Goal: Task Accomplishment & Management: Complete application form

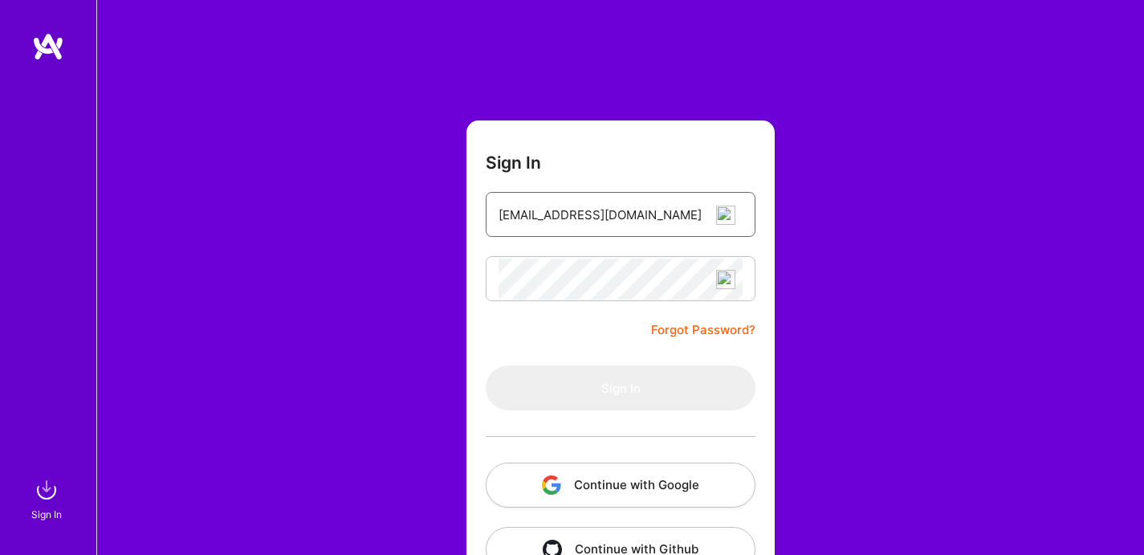
click at [662, 218] on input "[EMAIL_ADDRESS][DOMAIN_NAME]" at bounding box center [620, 214] width 244 height 41
type input "[EMAIL_ADDRESS][DOMAIN_NAME]"
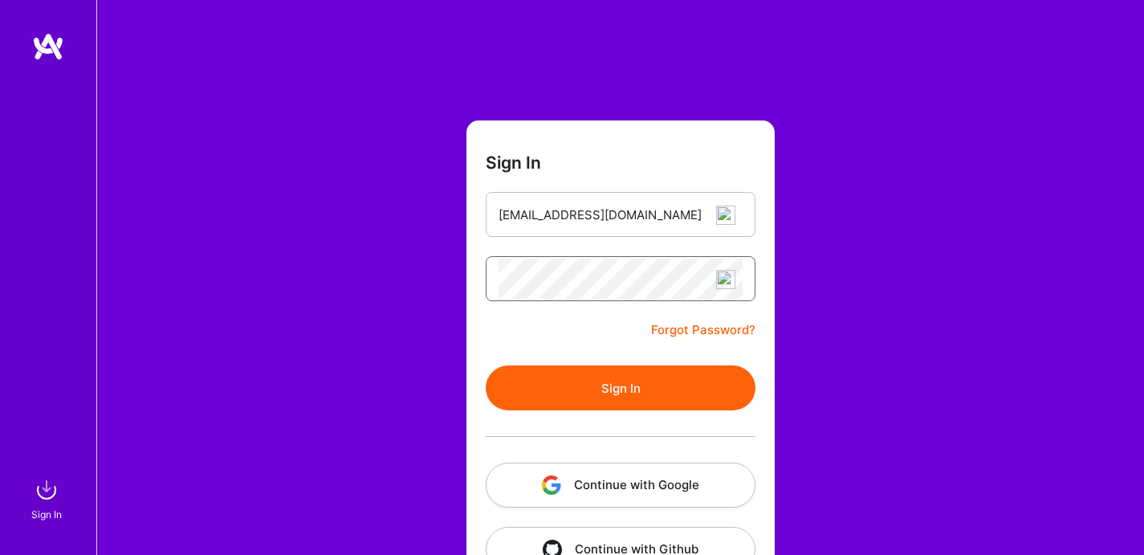
click at [486, 365] on button "Sign In" at bounding box center [621, 387] width 270 height 45
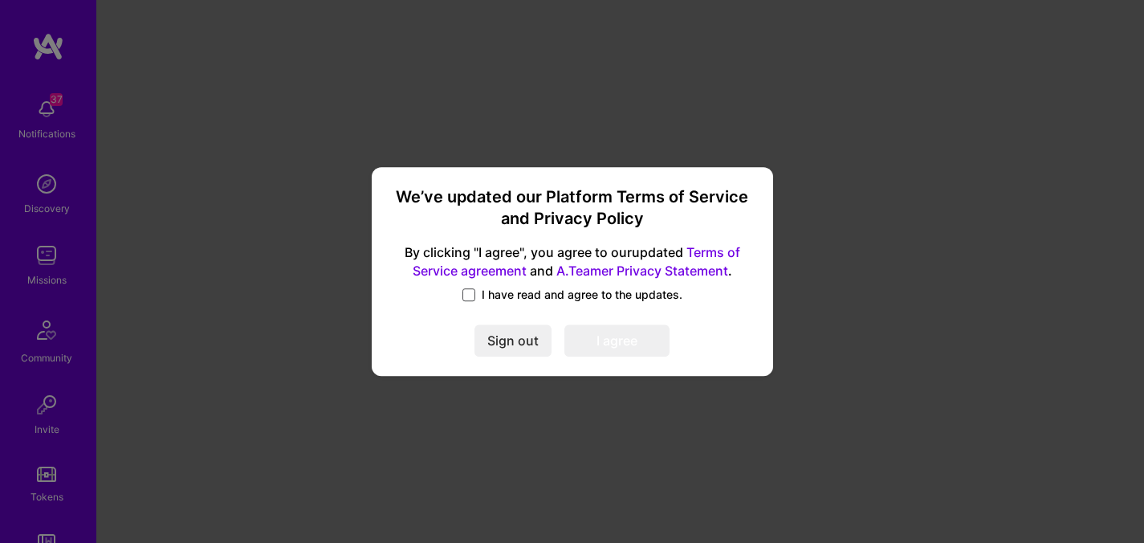
click at [471, 297] on span at bounding box center [468, 294] width 13 height 13
click at [0, 0] on input "I have read and agree to the updates." at bounding box center [0, 0] width 0 height 0
click at [596, 334] on button "I agree" at bounding box center [616, 340] width 105 height 32
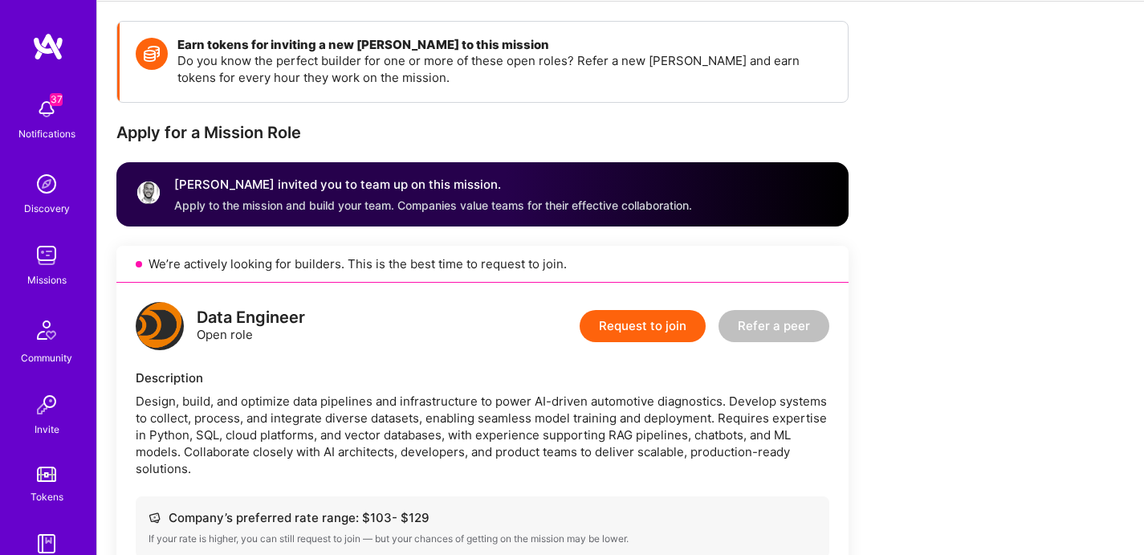
scroll to position [232, 0]
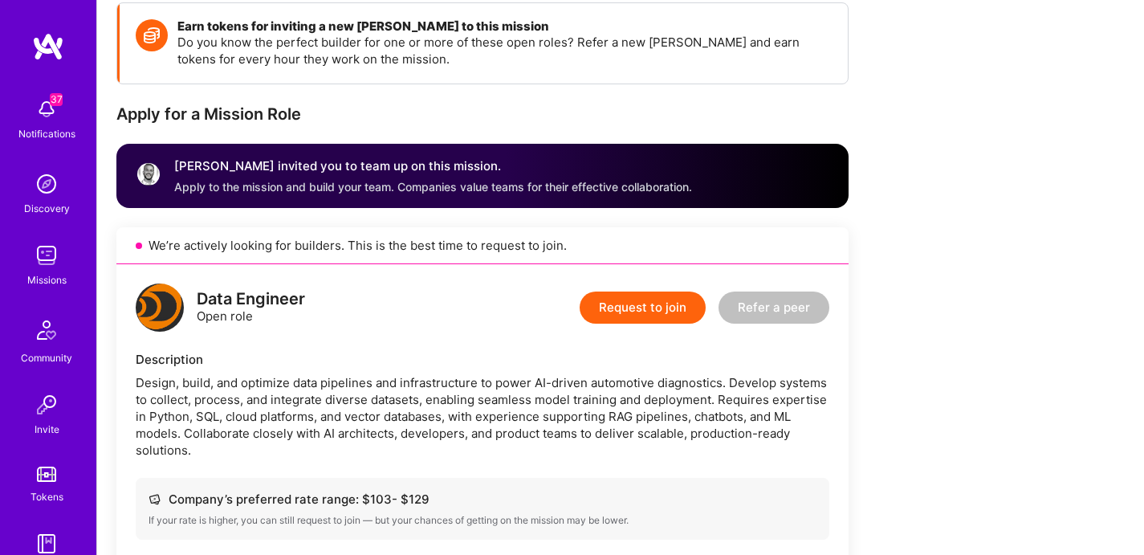
click at [656, 310] on button "Request to join" at bounding box center [643, 307] width 126 height 32
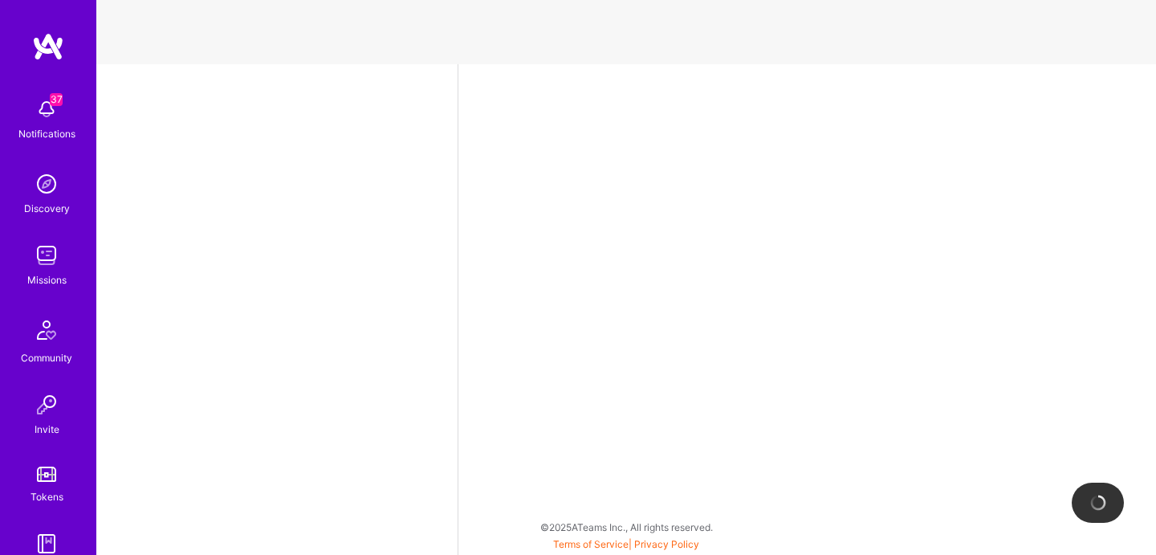
select select "US"
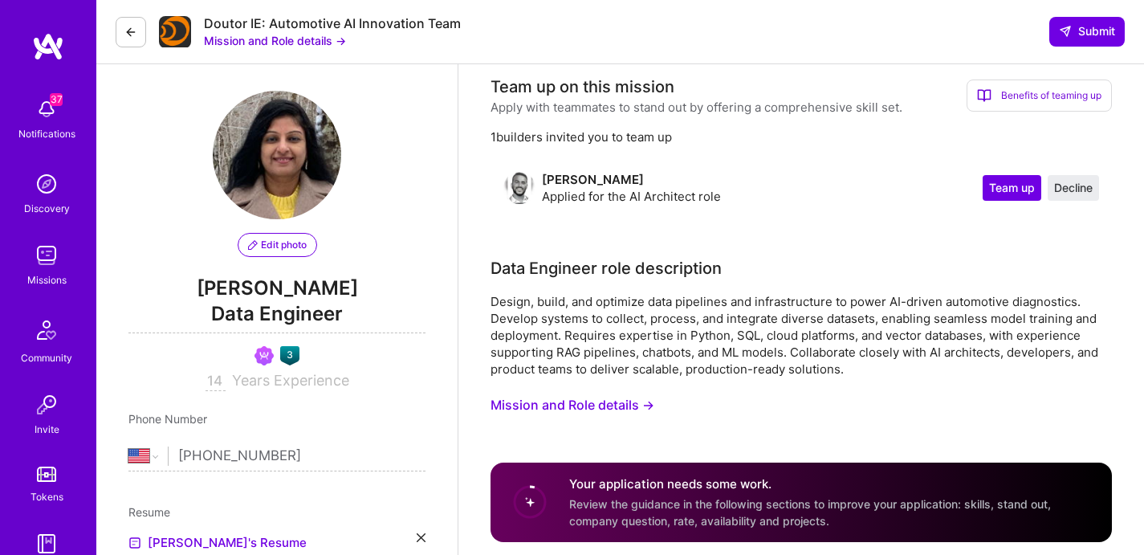
scroll to position [6, 0]
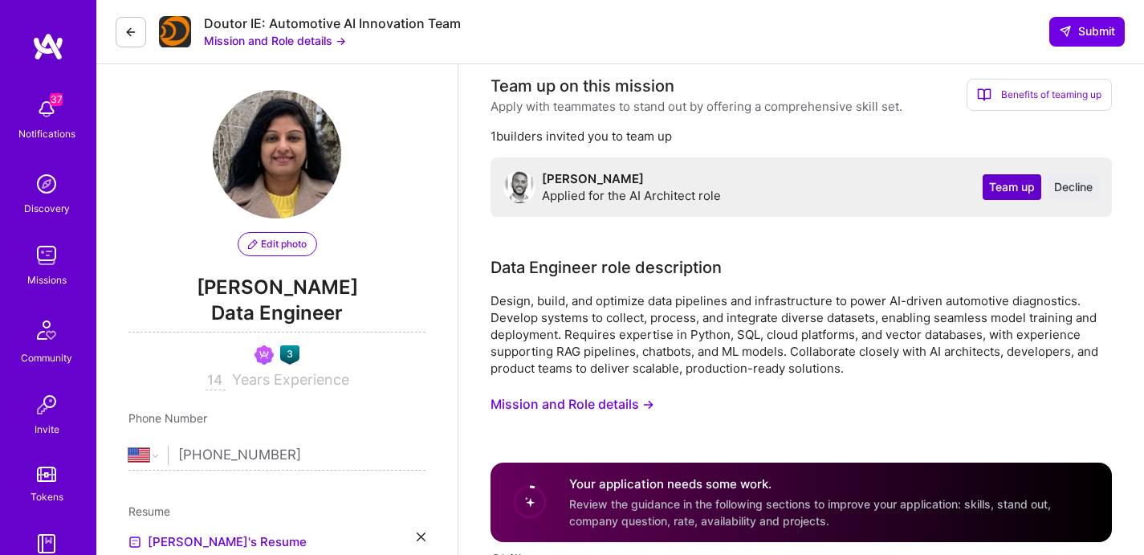
click at [999, 189] on span "Team up" at bounding box center [1012, 187] width 46 height 16
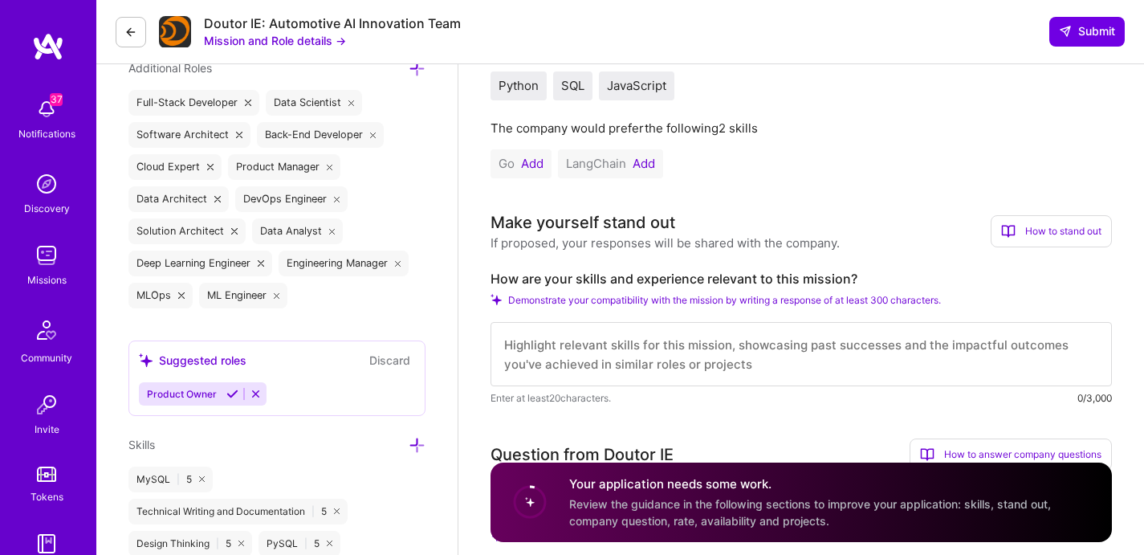
scroll to position [530, 0]
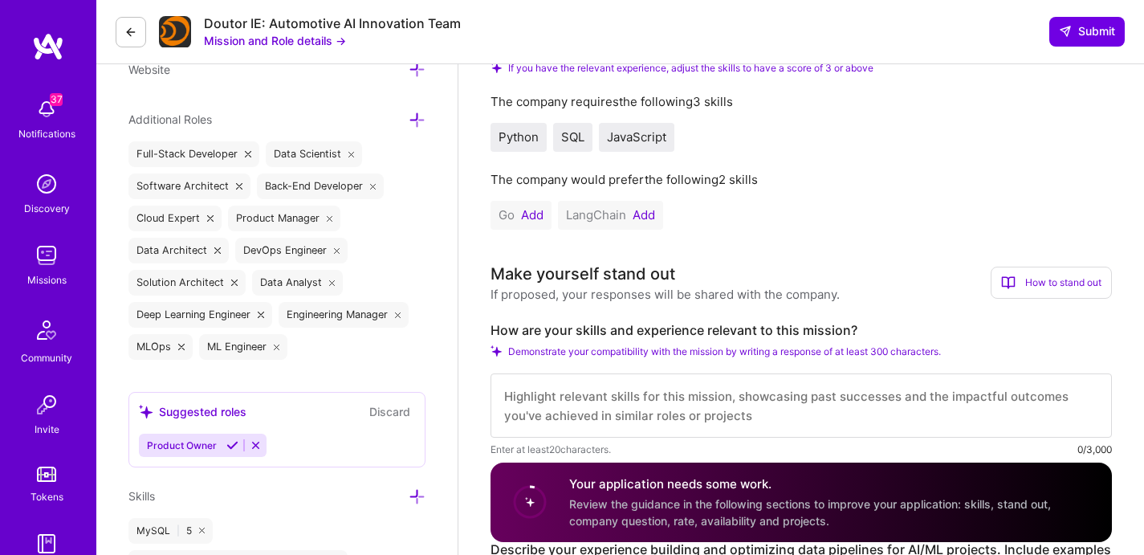
click at [521, 216] on button "Add" at bounding box center [532, 215] width 22 height 13
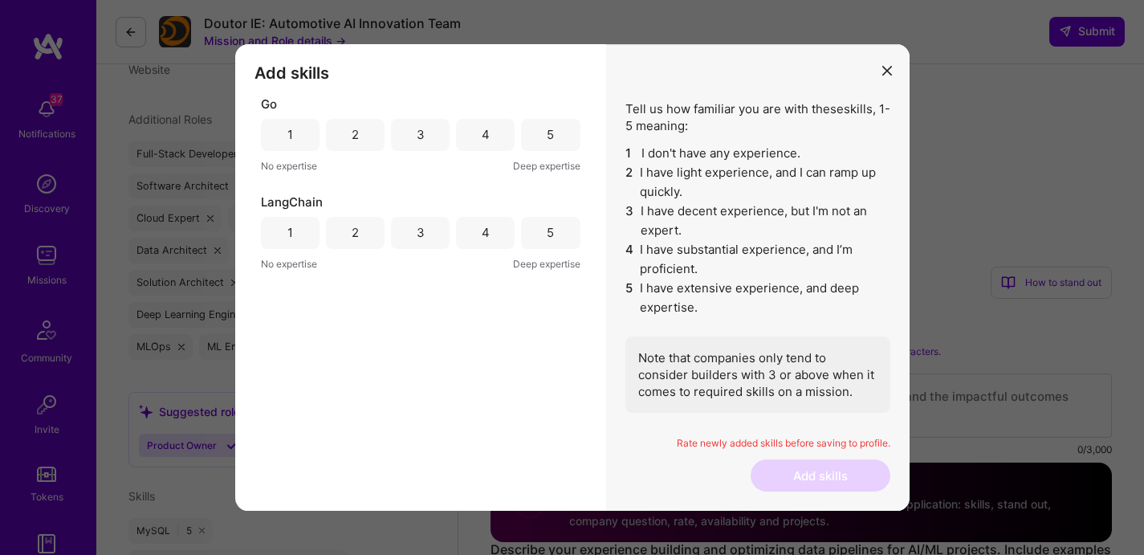
click at [552, 133] on div "5" at bounding box center [550, 134] width 7 height 17
click at [547, 231] on div "5" at bounding box center [550, 232] width 7 height 17
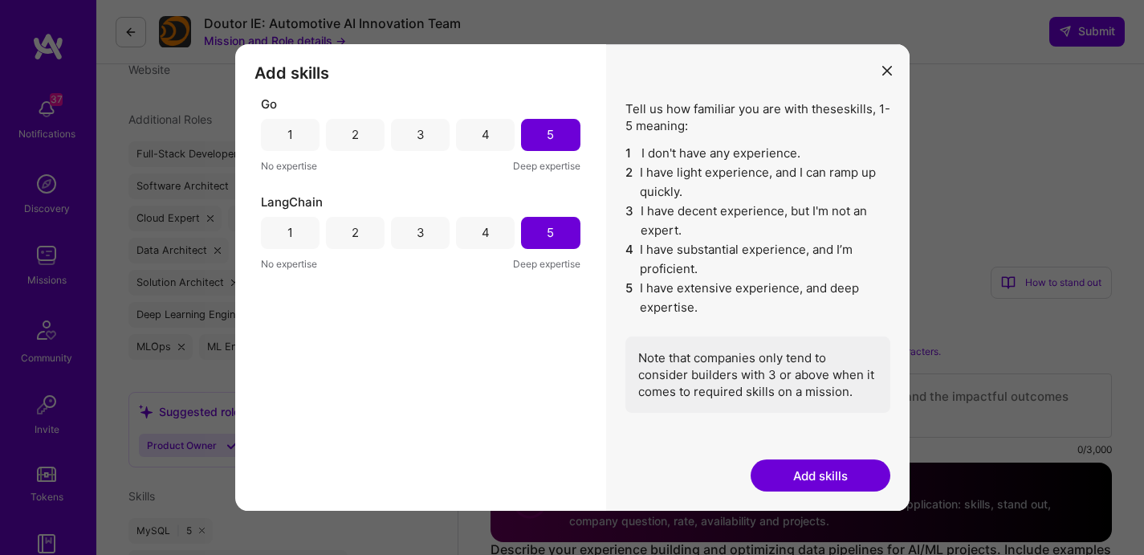
click at [800, 466] on button "Add skills" at bounding box center [820, 475] width 140 height 32
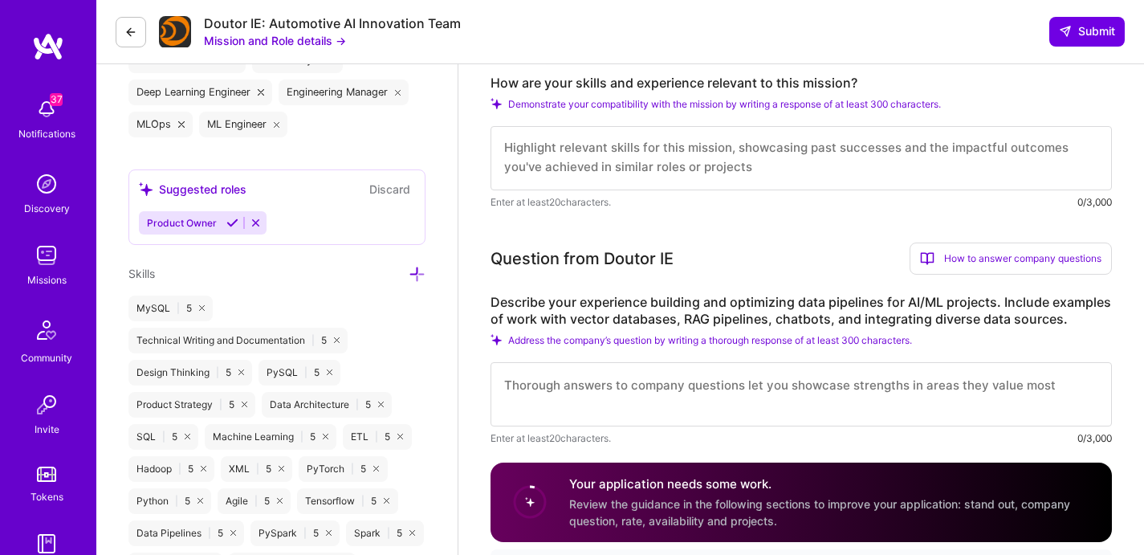
scroll to position [0, 0]
click at [611, 155] on textarea at bounding box center [800, 158] width 621 height 64
